Goal: Task Accomplishment & Management: Manage account settings

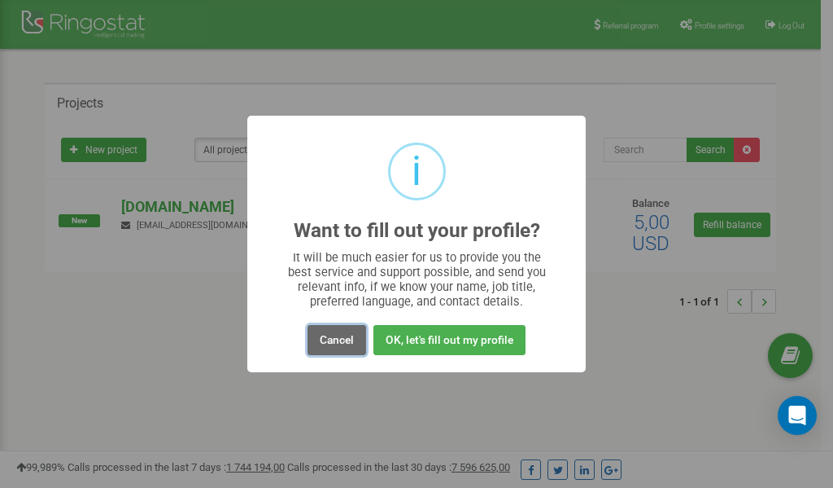
click at [347, 339] on button "Cancel" at bounding box center [337, 340] width 59 height 30
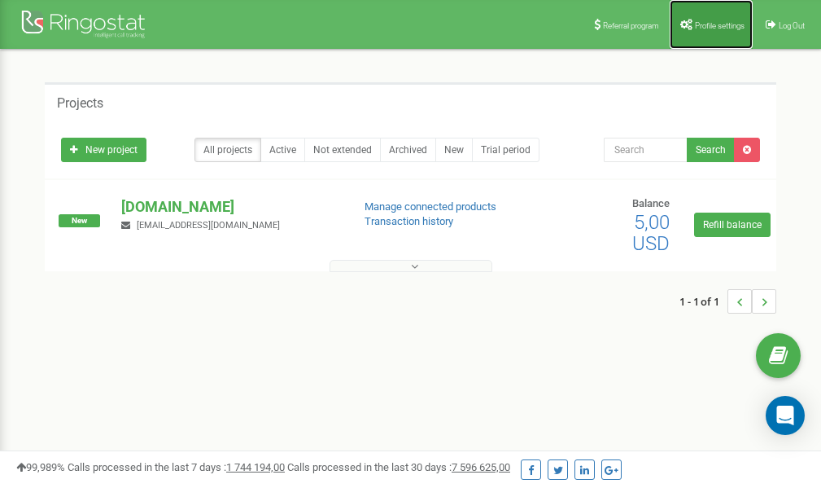
click at [722, 34] on link "Profile settings" at bounding box center [711, 24] width 83 height 49
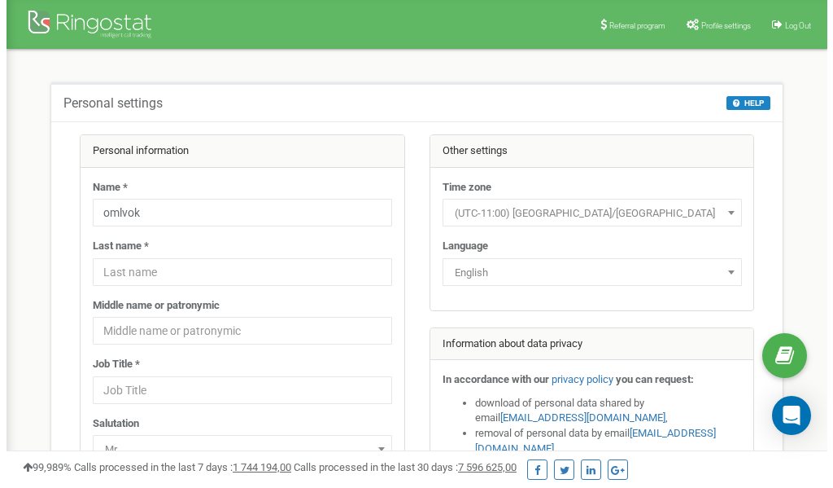
scroll to position [81, 0]
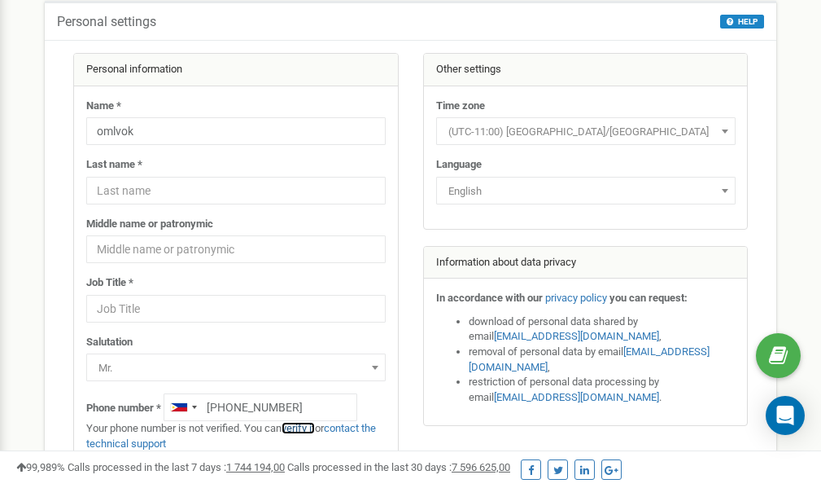
click at [306, 429] on link "verify it" at bounding box center [298, 428] width 33 height 12
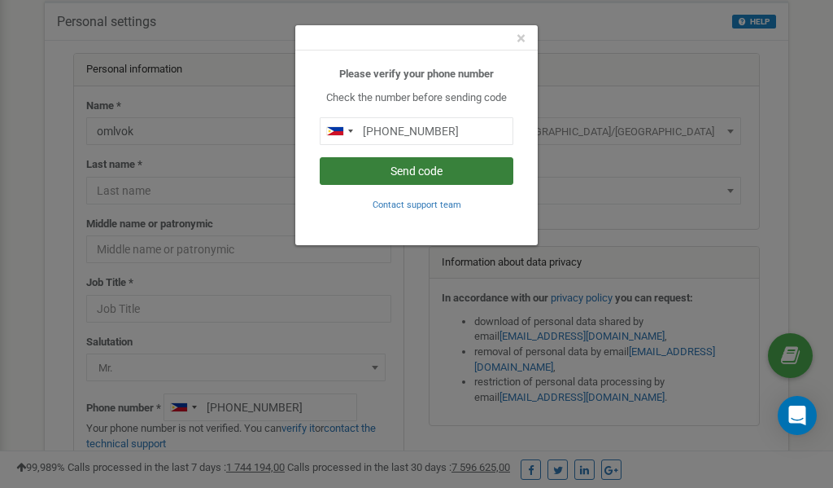
click at [404, 165] on button "Send code" at bounding box center [417, 171] width 194 height 28
